Goal: Task Accomplishment & Management: Manage account settings

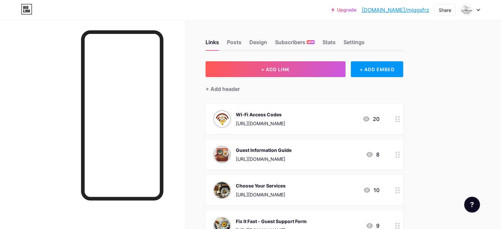
click at [393, 44] on div "Links Posts Design Subscribers NEW Stats Settings" at bounding box center [304, 39] width 198 height 23
click at [364, 43] on div "Settings" at bounding box center [353, 44] width 21 height 12
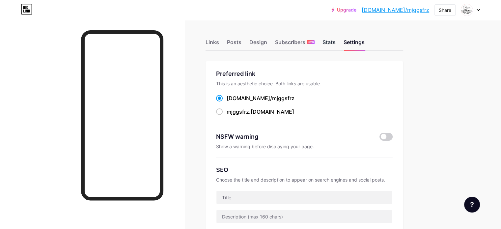
click at [336, 41] on div "Stats" at bounding box center [328, 44] width 13 height 12
click at [267, 43] on div "Design" at bounding box center [258, 44] width 18 height 12
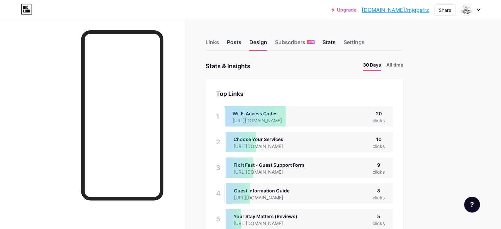
scroll to position [229, 500]
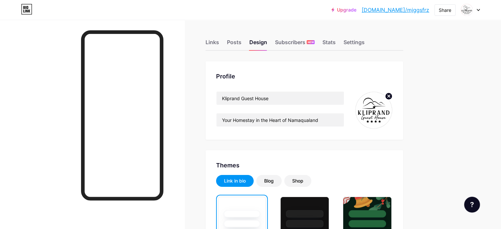
click at [392, 117] on img at bounding box center [374, 110] width 38 height 38
click at [390, 96] on icon at bounding box center [389, 96] width 2 height 2
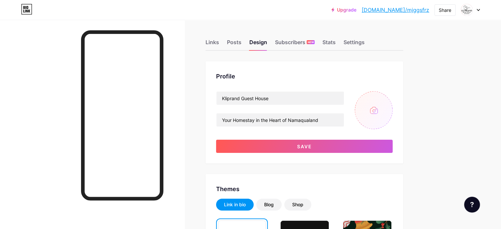
click at [392, 118] on input "file" at bounding box center [374, 110] width 38 height 38
type input "C:\fakepath\Guest House Logos & Images (Halfmens).png"
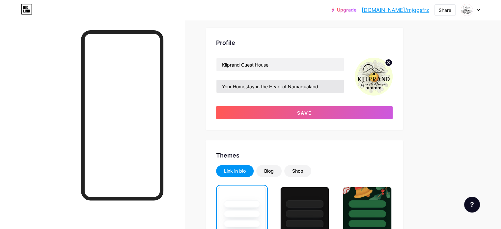
scroll to position [33, 0]
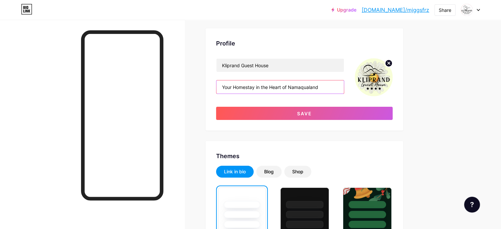
drag, startPoint x: 352, startPoint y: 87, endPoint x: 228, endPoint y: 86, distance: 123.8
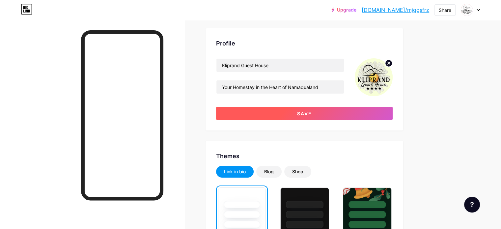
click at [353, 115] on button "Save" at bounding box center [304, 113] width 176 height 13
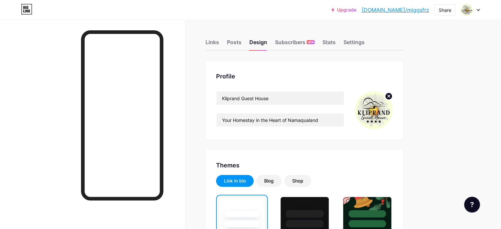
scroll to position [0, 0]
click at [219, 42] on div "Links" at bounding box center [211, 44] width 13 height 12
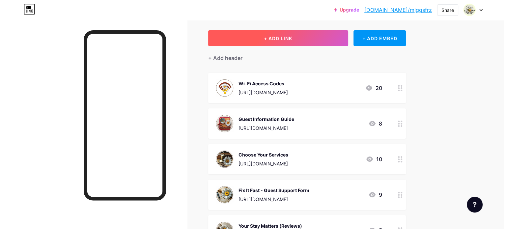
scroll to position [31, 0]
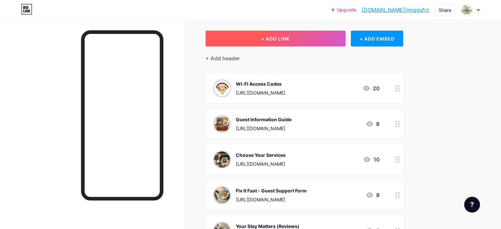
click at [297, 34] on button "+ ADD LINK" at bounding box center [275, 39] width 140 height 16
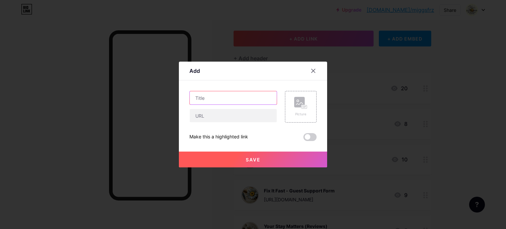
click at [215, 96] on input "text" at bounding box center [233, 97] width 87 height 13
type input "Emergency/Evacuation"
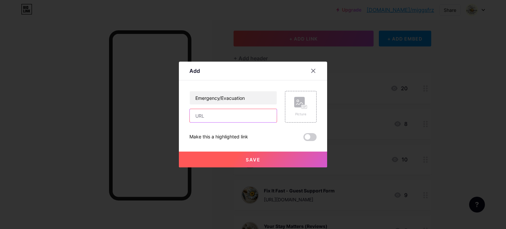
click at [221, 117] on input "text" at bounding box center [233, 115] width 87 height 13
paste input "[URL][DOMAIN_NAME]"
type input "[URL][DOMAIN_NAME]"
click at [271, 160] on button "Save" at bounding box center [253, 159] width 148 height 16
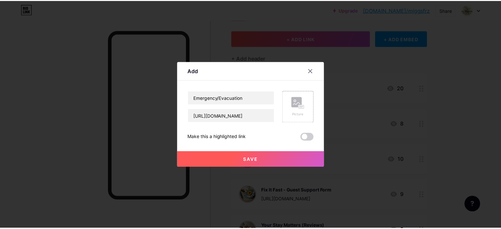
scroll to position [0, 0]
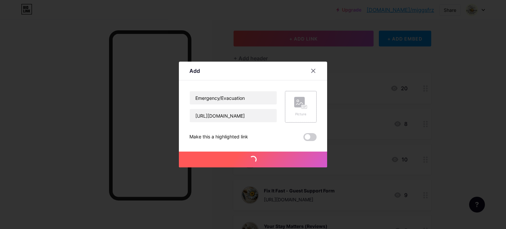
click at [293, 96] on div "Picture" at bounding box center [301, 107] width 32 height 32
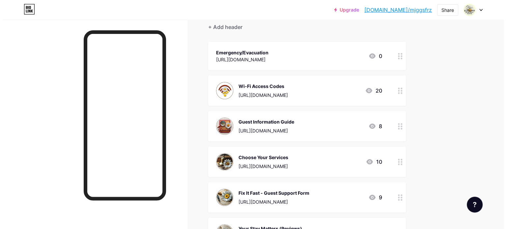
scroll to position [62, 0]
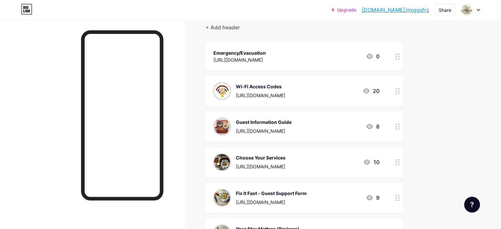
click at [266, 49] on div "Emergency/Evacuation" at bounding box center [239, 52] width 52 height 7
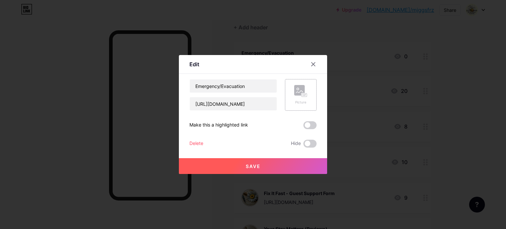
click at [303, 92] on icon at bounding box center [300, 91] width 13 height 12
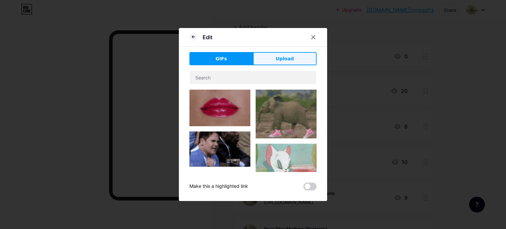
click at [284, 61] on span "Upload" at bounding box center [285, 58] width 18 height 7
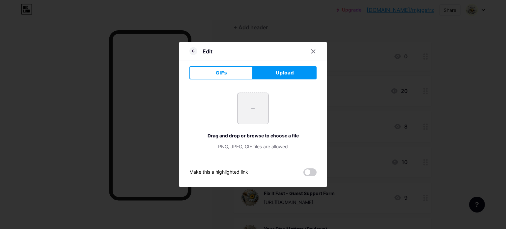
click at [255, 113] on input "file" at bounding box center [252, 108] width 31 height 31
type input "C:\fakepath\Emergency.png"
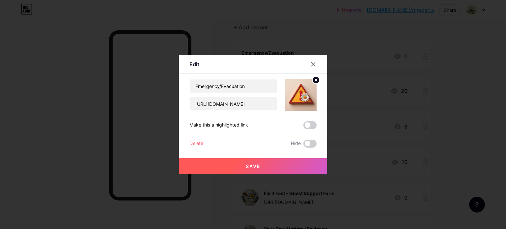
click at [314, 80] on circle at bounding box center [315, 79] width 7 height 7
click at [298, 91] on rect at bounding box center [299, 90] width 11 height 11
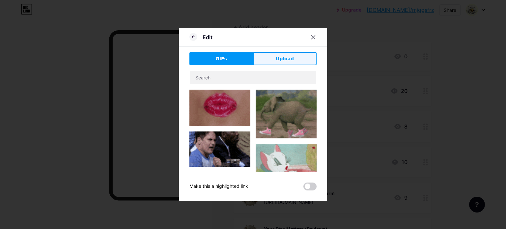
click at [293, 54] on button "Upload" at bounding box center [285, 58] width 64 height 13
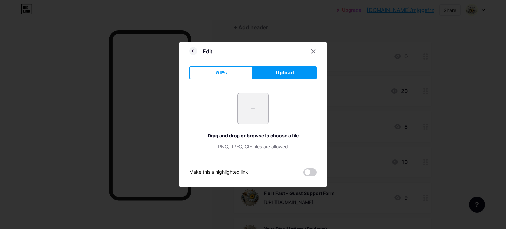
click at [244, 105] on input "file" at bounding box center [252, 108] width 31 height 31
type input "C:\fakepath\Emergency.png"
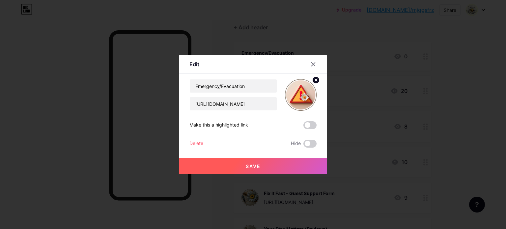
click at [261, 165] on button "Save" at bounding box center [253, 166] width 148 height 16
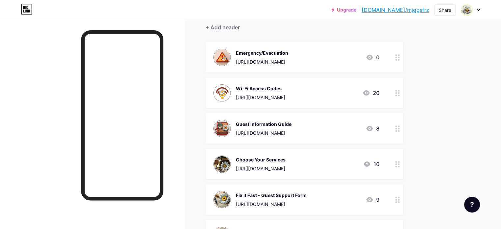
click at [281, 63] on div "[URL][DOMAIN_NAME]" at bounding box center [262, 61] width 52 height 7
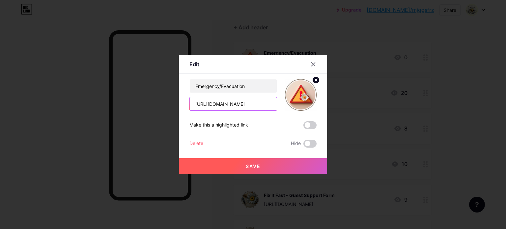
scroll to position [0, 127]
drag, startPoint x: 203, startPoint y: 103, endPoint x: 330, endPoint y: 112, distance: 127.1
click at [330, 112] on div "Edit Content YouTube Play YouTube video without leaving your page. ADD Vimeo Pl…" at bounding box center [253, 114] width 506 height 229
click at [310, 64] on icon at bounding box center [312, 64] width 5 height 5
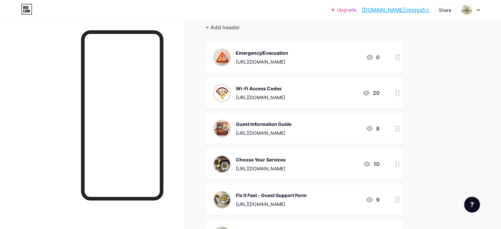
click at [291, 130] on div "[URL][DOMAIN_NAME]" at bounding box center [264, 132] width 56 height 7
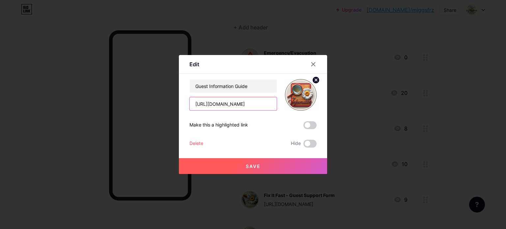
click at [245, 102] on input "[URL][DOMAIN_NAME]" at bounding box center [233, 103] width 87 height 13
drag, startPoint x: 192, startPoint y: 103, endPoint x: 330, endPoint y: 110, distance: 138.1
click at [330, 110] on div "Edit Content YouTube Play YouTube video without leaving your page. ADD Vimeo Pl…" at bounding box center [253, 114] width 506 height 229
paste input "Ny0TCEXTW-t5QBzAcLR-BuCt_CaDvPI-/view?usp=drive_link"
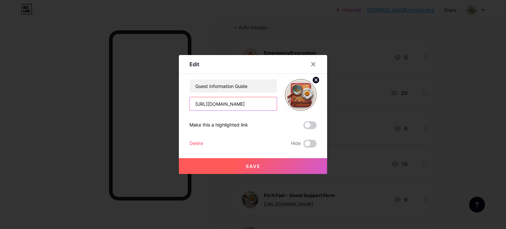
scroll to position [0, 126]
type input "[URL][DOMAIN_NAME]"
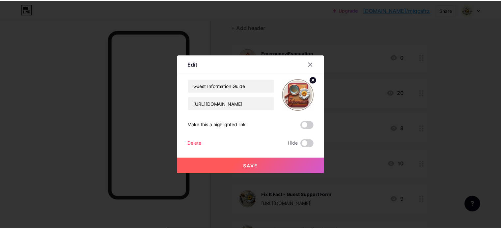
scroll to position [0, 0]
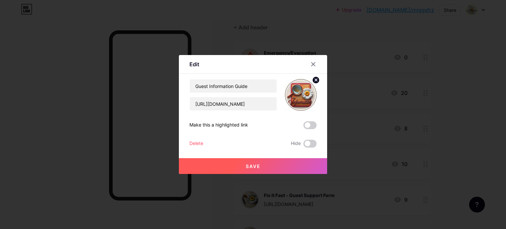
click at [287, 166] on button "Save" at bounding box center [253, 166] width 148 height 16
